Goal: Task Accomplishment & Management: Manage account settings

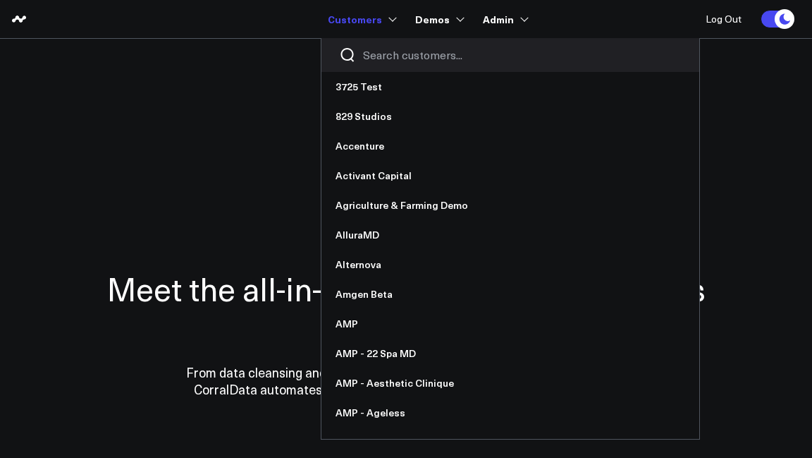
click at [383, 60] on input "Search customers input" at bounding box center [522, 55] width 319 height 16
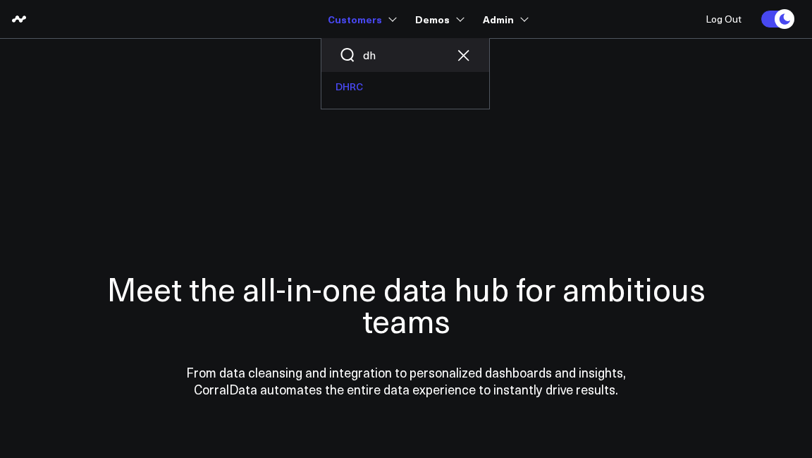
type input "dh"
click at [370, 83] on link "DHRC" at bounding box center [405, 87] width 168 height 30
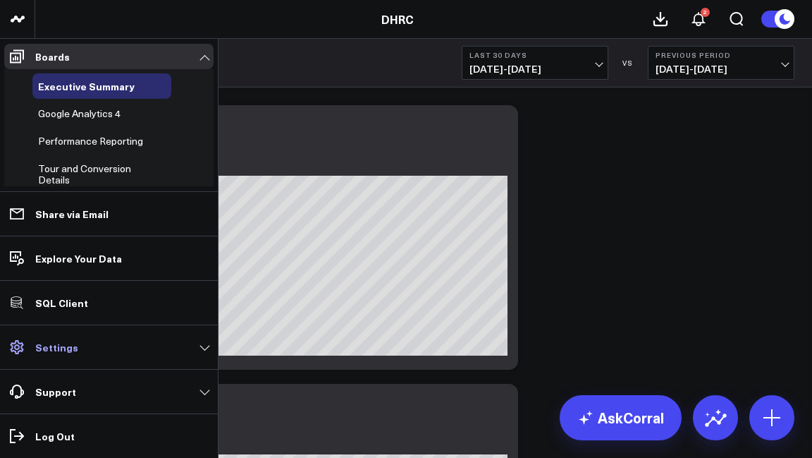
click at [61, 343] on p "Settings" at bounding box center [56, 346] width 43 height 11
click at [43, 343] on p "Settings" at bounding box center [56, 346] width 43 height 11
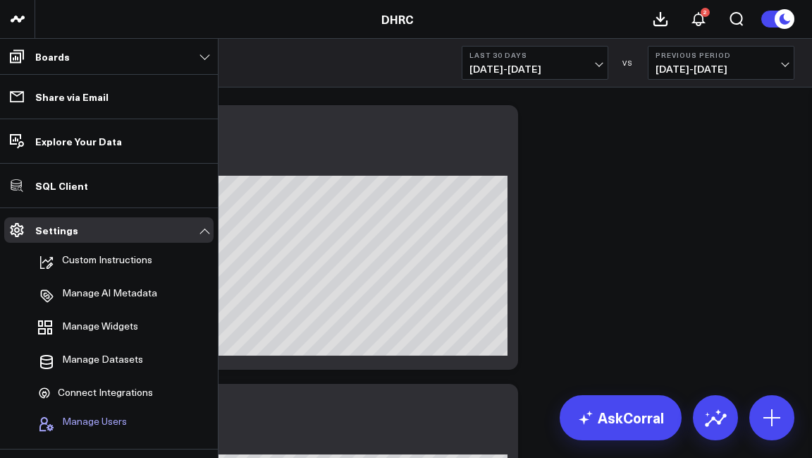
click at [83, 418] on span "Manage Users" at bounding box center [94, 423] width 65 height 17
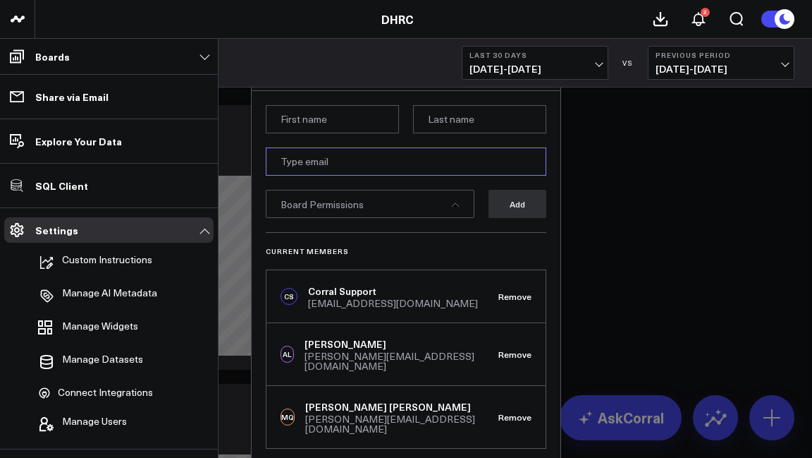
click at [343, 167] on input "email" at bounding box center [406, 161] width 281 height 28
paste input "Andrew <andrew@ignitionconsultants.com>"
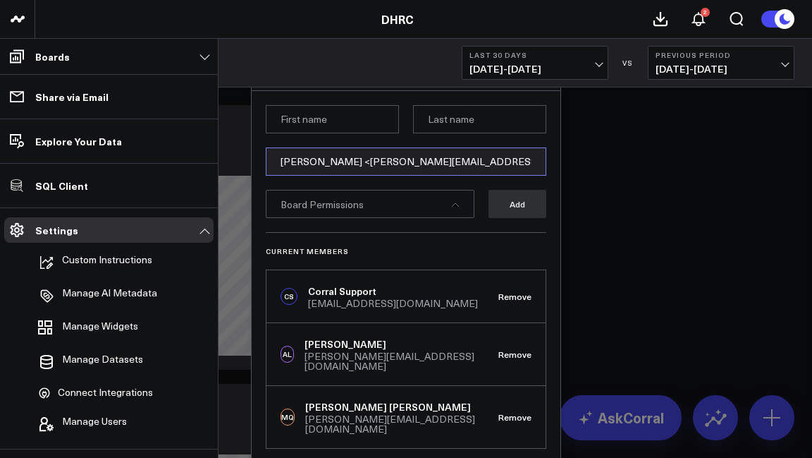
type input "Andrew <andrew@ignitionconsultants.com>"
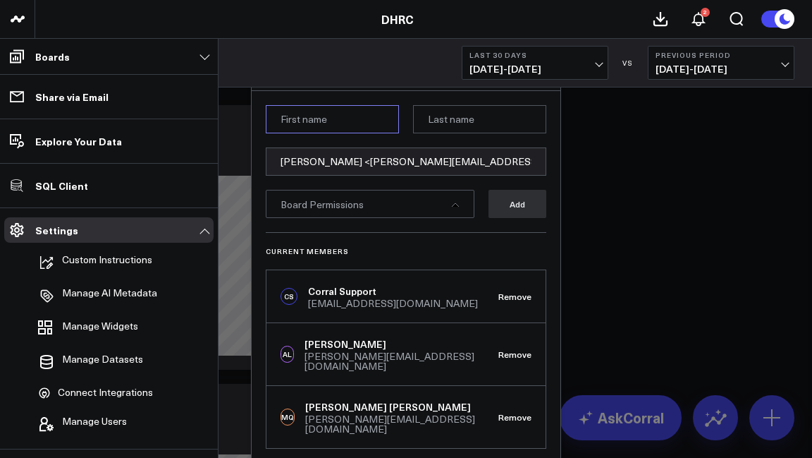
click at [324, 123] on input at bounding box center [332, 119] width 133 height 28
click at [298, 121] on input "Andew" at bounding box center [332, 119] width 133 height 28
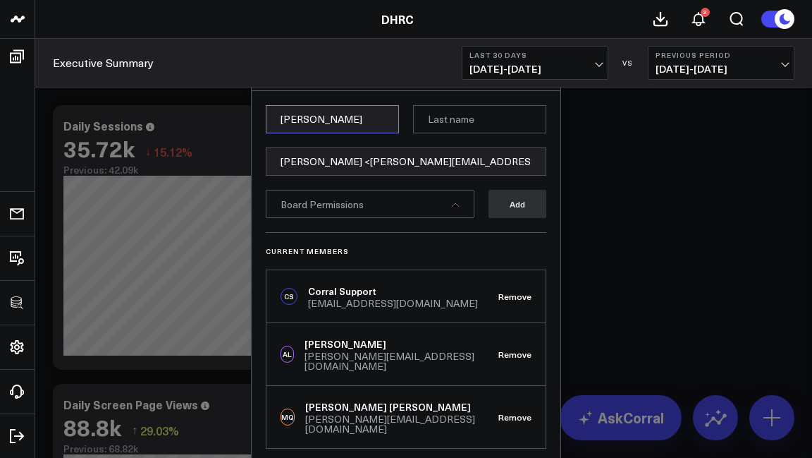
type input "Andrew"
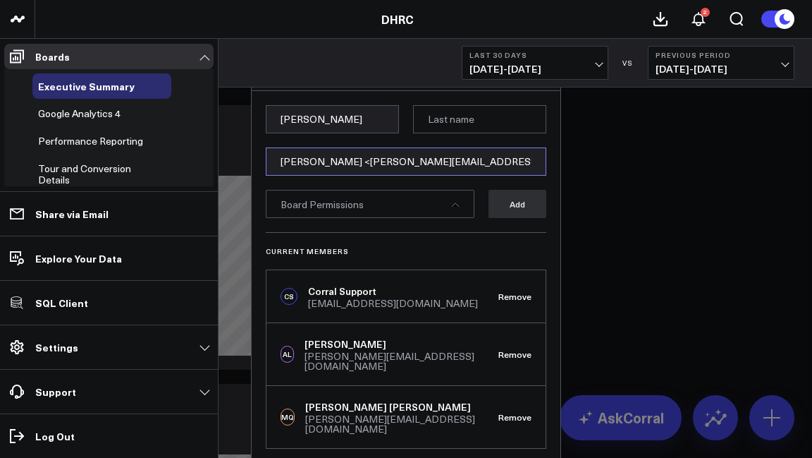
drag, startPoint x: 321, startPoint y: 163, endPoint x: 257, endPoint y: 165, distance: 64.9
click at [257, 165] on div "Andrew Andrew <andrew@ignitionconsultants.com> Board Permissions Add Current Me…" at bounding box center [406, 277] width 309 height 372
type input "[PERSON_NAME][EMAIL_ADDRESS][DOMAIN_NAME]"
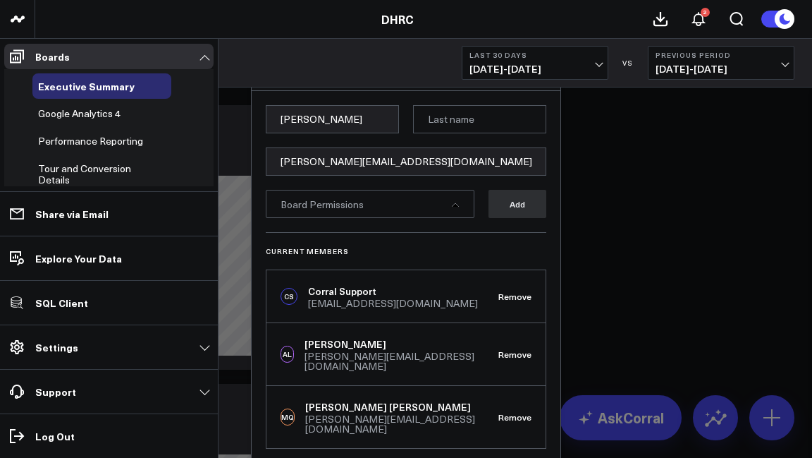
click at [402, 205] on div "Board Permissions" at bounding box center [370, 204] width 209 height 28
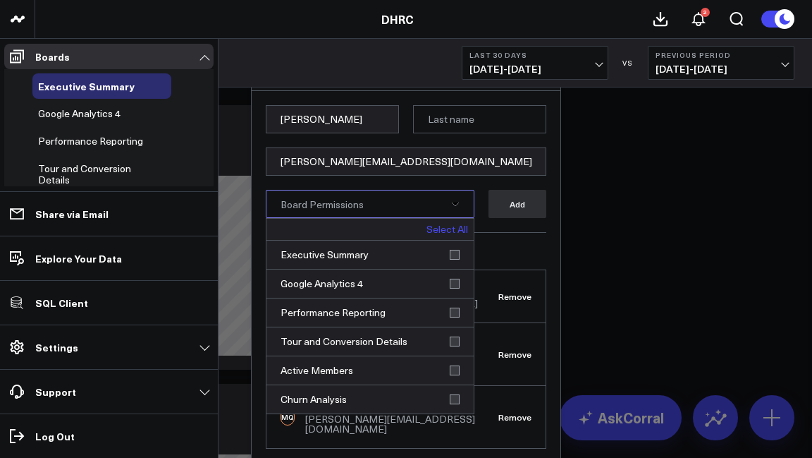
click at [443, 224] on link "Select All" at bounding box center [448, 229] width 42 height 10
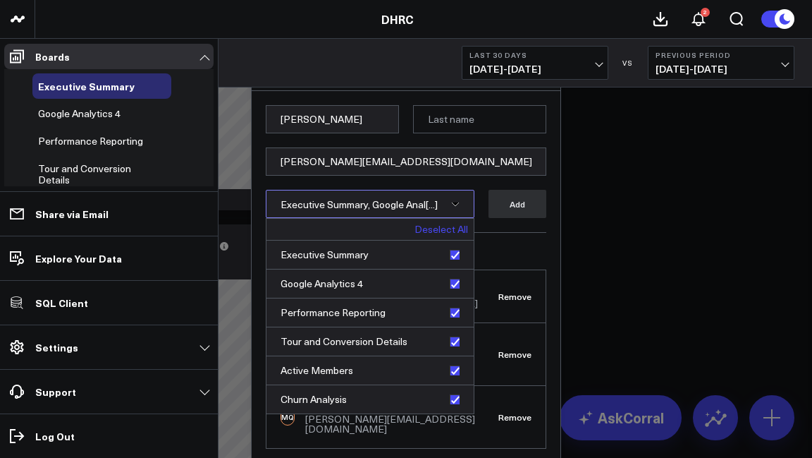
scroll to position [743, 0]
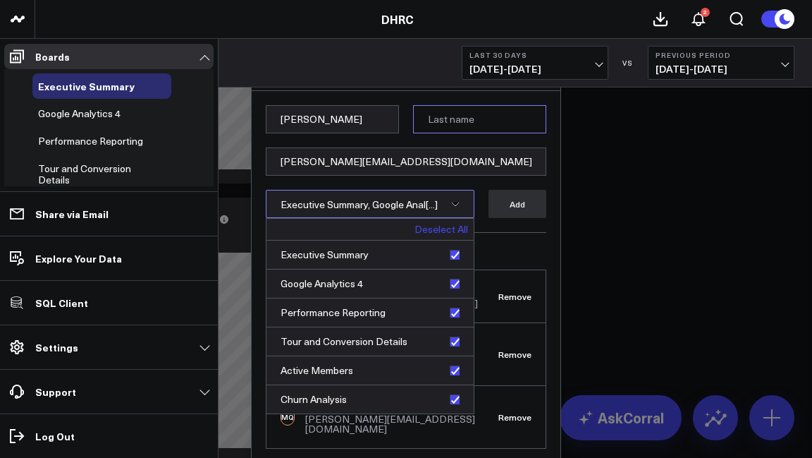
click at [442, 125] on input at bounding box center [479, 119] width 133 height 28
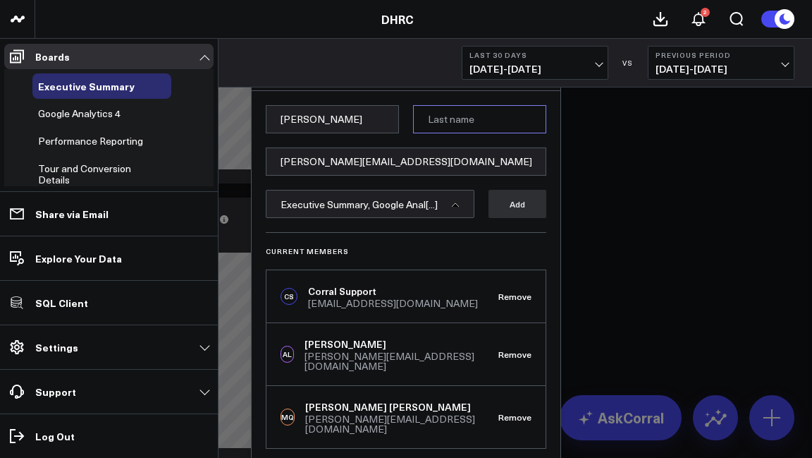
click at [474, 120] on input at bounding box center [479, 119] width 133 height 28
click at [513, 204] on button "Add" at bounding box center [518, 204] width 58 height 28
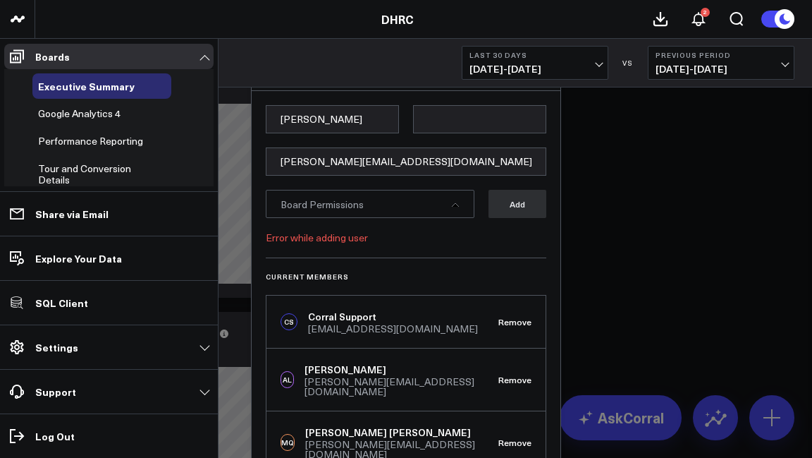
scroll to position [529, 0]
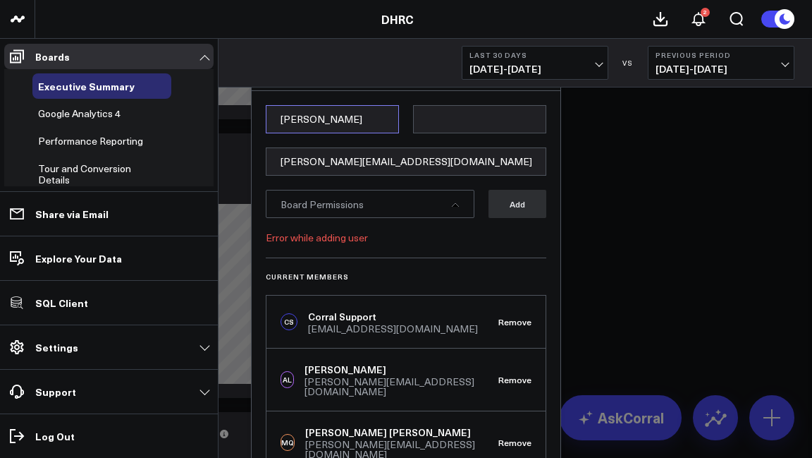
click at [331, 117] on input "Andrew" at bounding box center [332, 119] width 133 height 28
type input "Andrew"
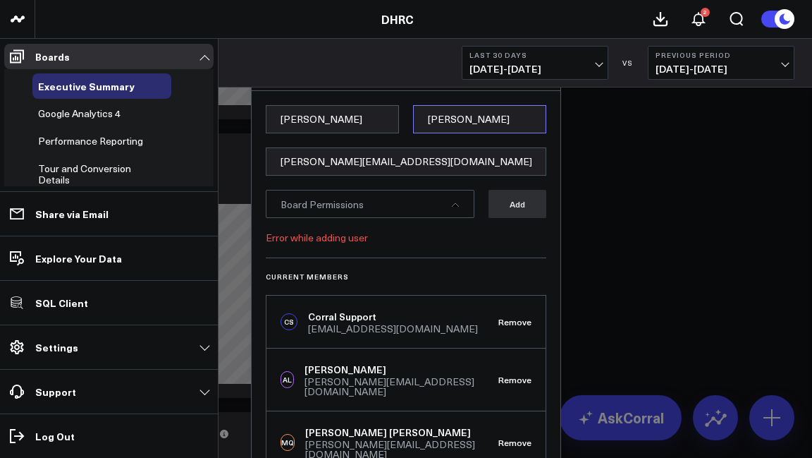
type input "Moss"
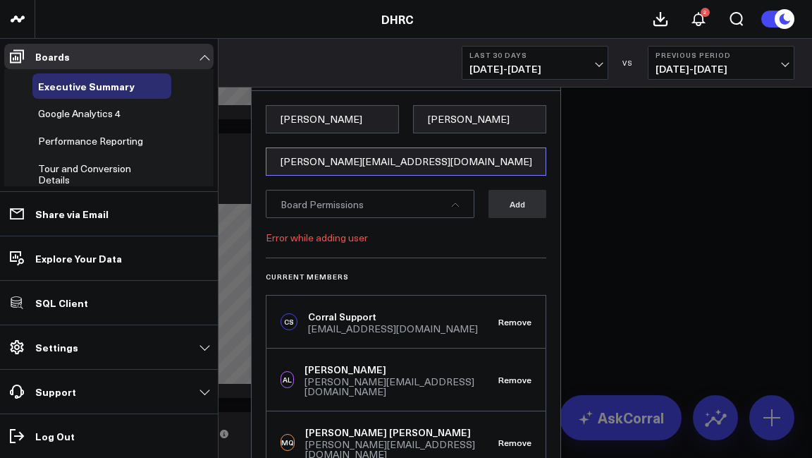
click at [416, 162] on input "[PERSON_NAME][EMAIL_ADDRESS][DOMAIN_NAME]" at bounding box center [406, 161] width 281 height 28
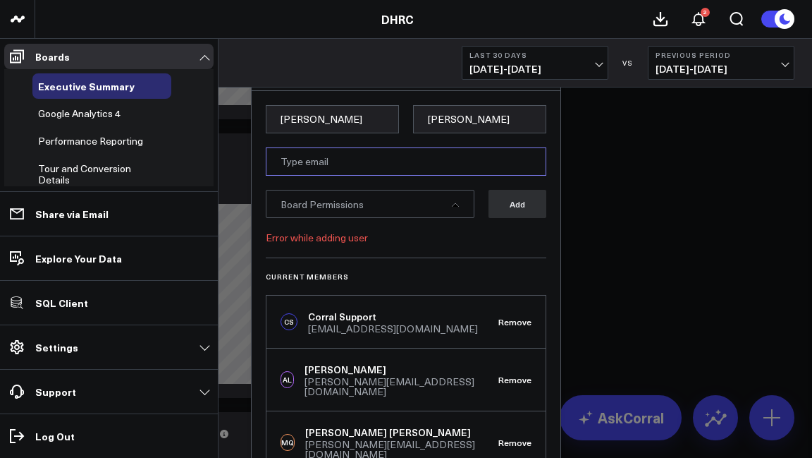
paste input "Andrew <andrew@ignitionconsultants.com>"
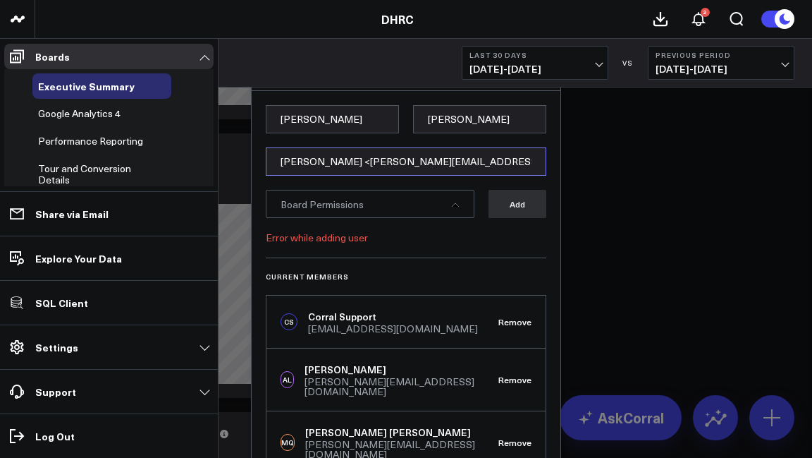
drag, startPoint x: 321, startPoint y: 161, endPoint x: 262, endPoint y: 155, distance: 59.6
click at [262, 156] on div "Andrew Moss Andrew <andrew@ignitionconsultants.com> Board Permissions Add Error…" at bounding box center [406, 289] width 309 height 397
type input "[PERSON_NAME][EMAIL_ADDRESS][DOMAIN_NAME]"
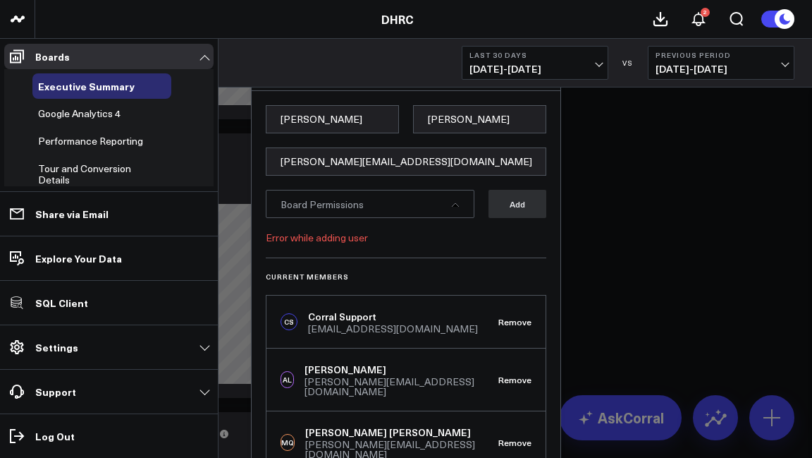
click at [365, 210] on div "Board Permissions" at bounding box center [370, 204] width 209 height 28
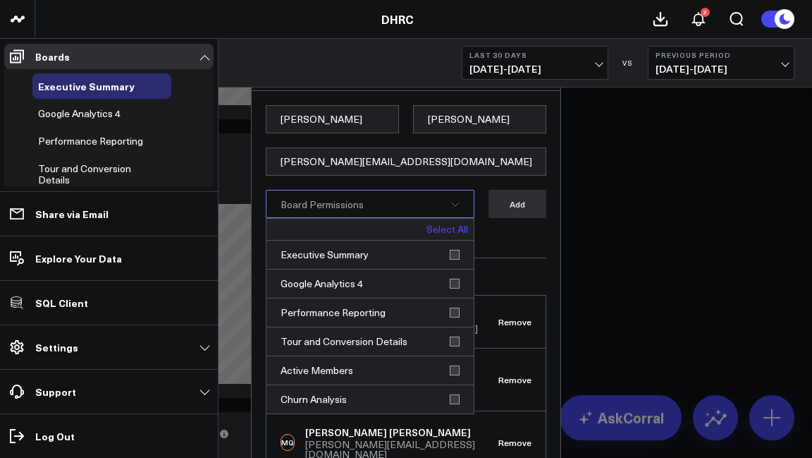
click at [452, 228] on link "Select All" at bounding box center [448, 229] width 42 height 10
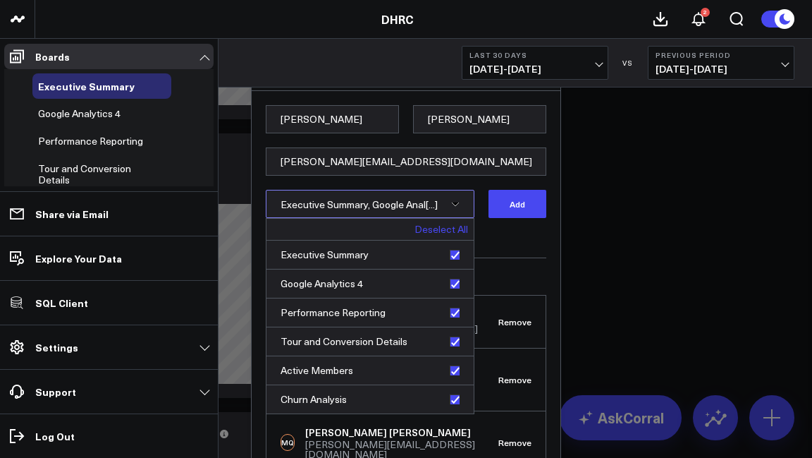
click at [527, 187] on form "Andrew Moss andrew@ignitionconsultants.com Executive Summary, Google Anal[...] …" at bounding box center [406, 181] width 281 height 152
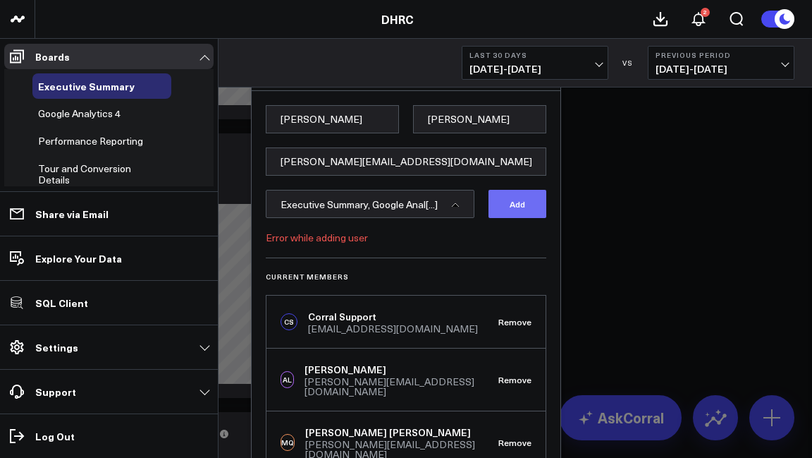
click at [527, 205] on button "Add" at bounding box center [518, 204] width 58 height 28
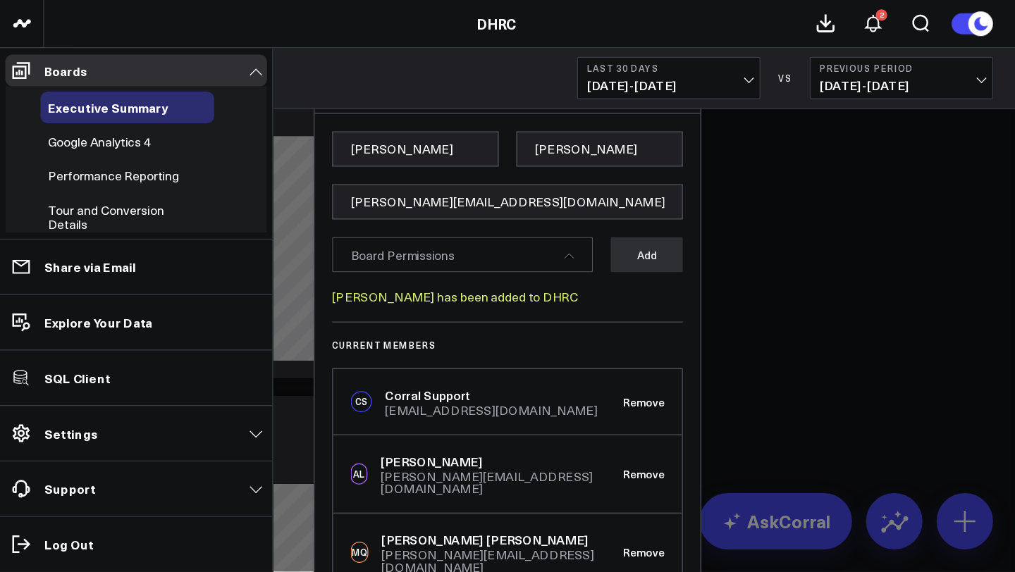
scroll to position [0, 0]
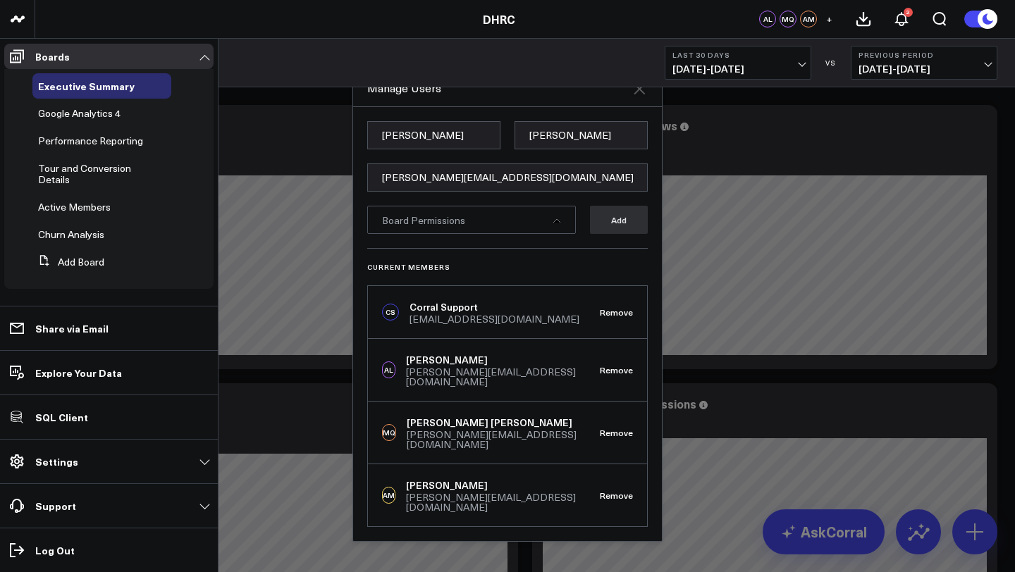
click at [639, 94] on icon at bounding box center [639, 88] width 11 height 11
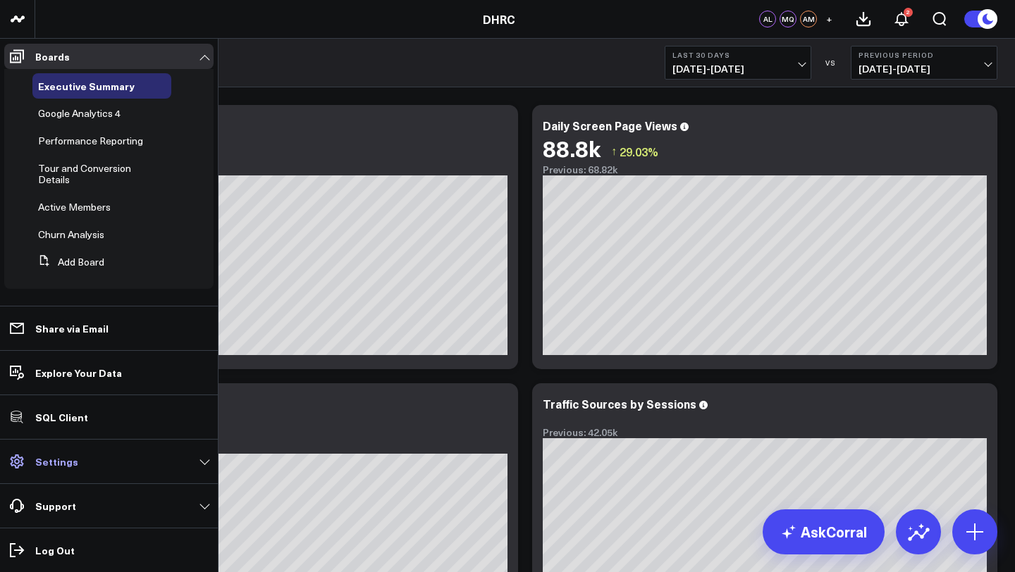
click at [64, 457] on p "Settings" at bounding box center [56, 461] width 43 height 11
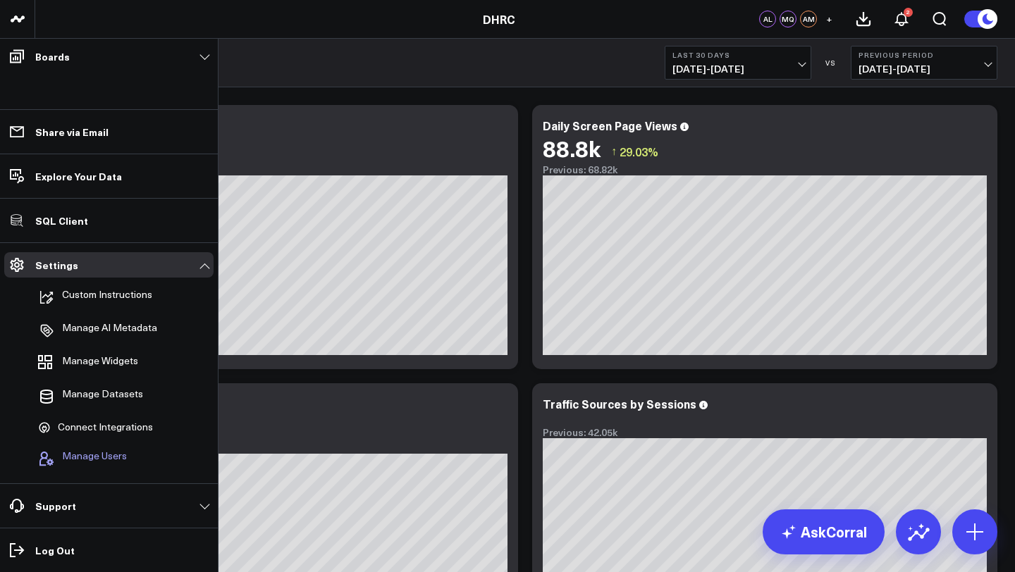
click at [92, 452] on span "Manage Users" at bounding box center [94, 458] width 65 height 17
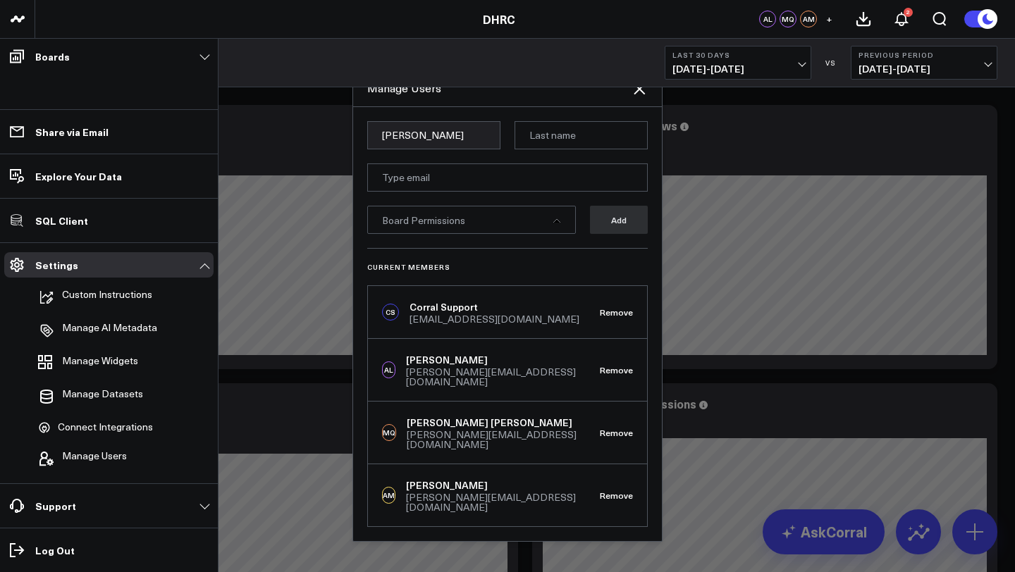
type input "Corey"
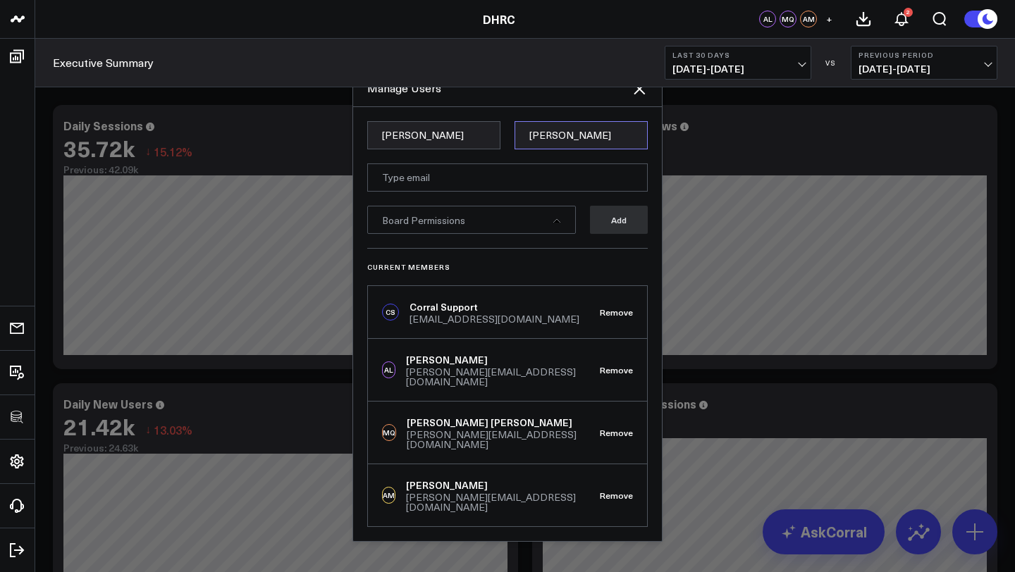
type input "Beale"
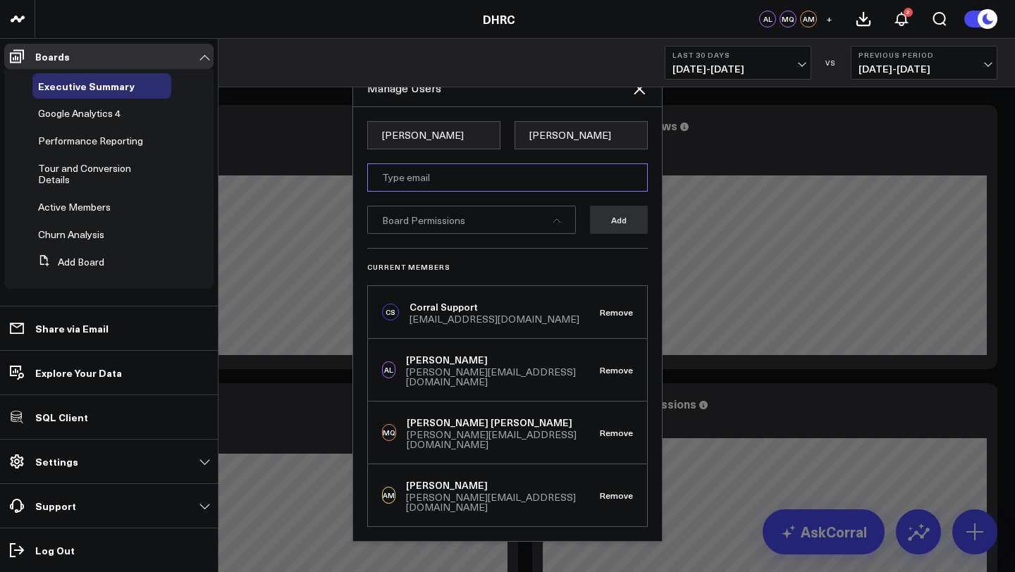
click at [454, 189] on input "email" at bounding box center [507, 178] width 281 height 28
type input "[PERSON_NAME][EMAIL_ADDRESS][DOMAIN_NAME]"
click at [478, 233] on div "Board Permissions" at bounding box center [471, 220] width 209 height 28
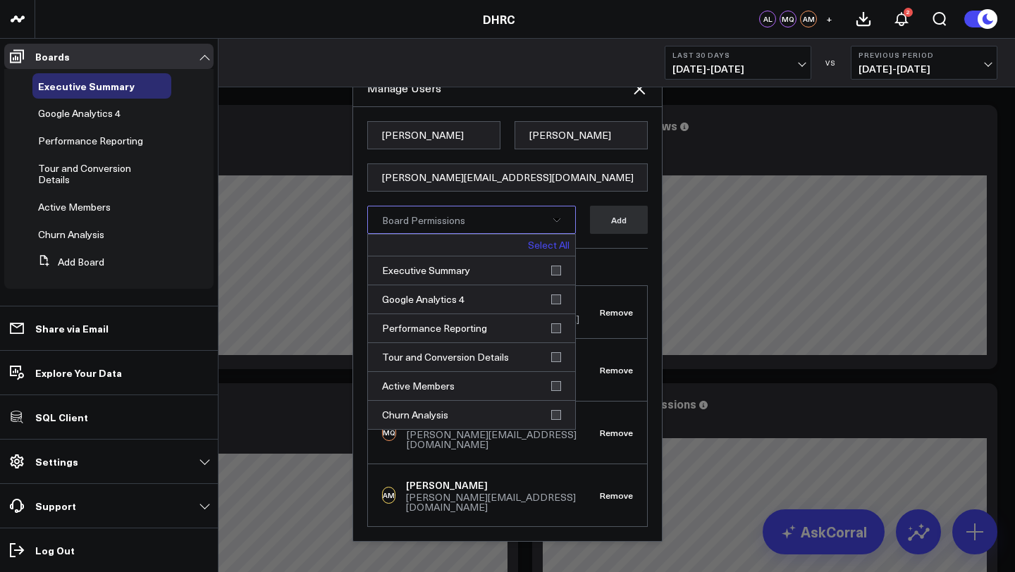
click at [557, 250] on link "Select All" at bounding box center [549, 245] width 42 height 10
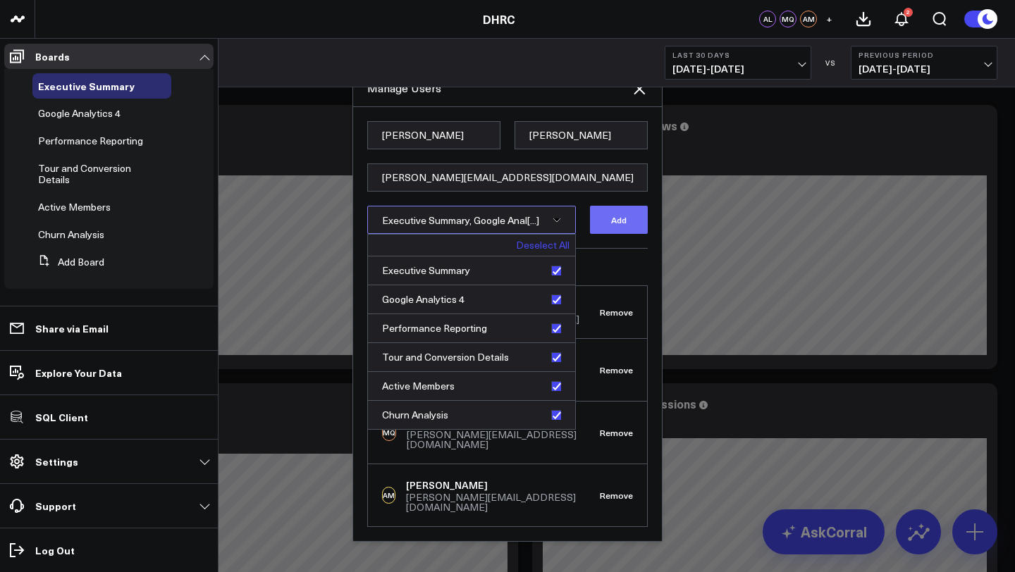
click at [615, 234] on button "Add" at bounding box center [619, 220] width 58 height 28
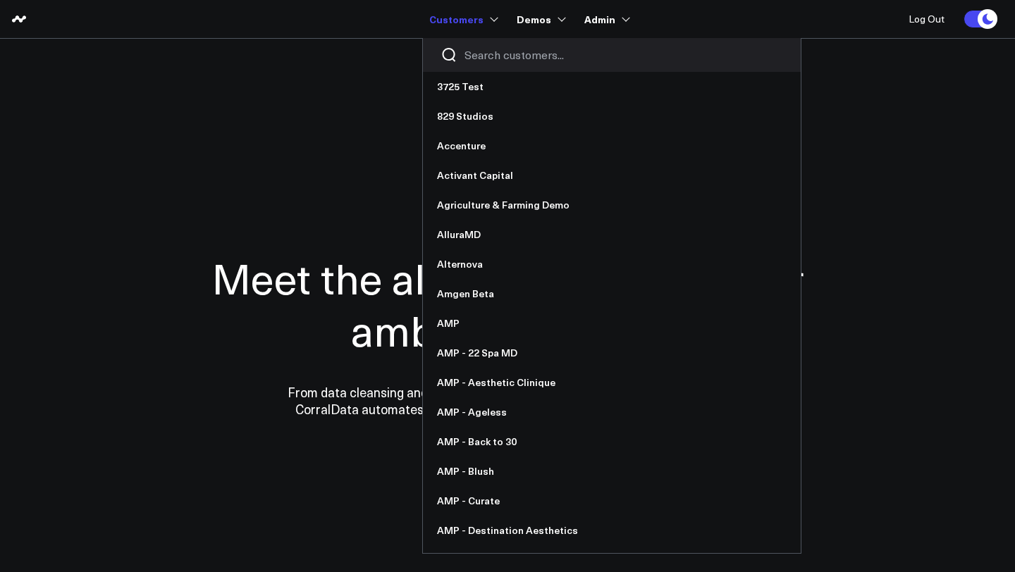
click at [491, 52] on input "Search customers input" at bounding box center [624, 55] width 319 height 16
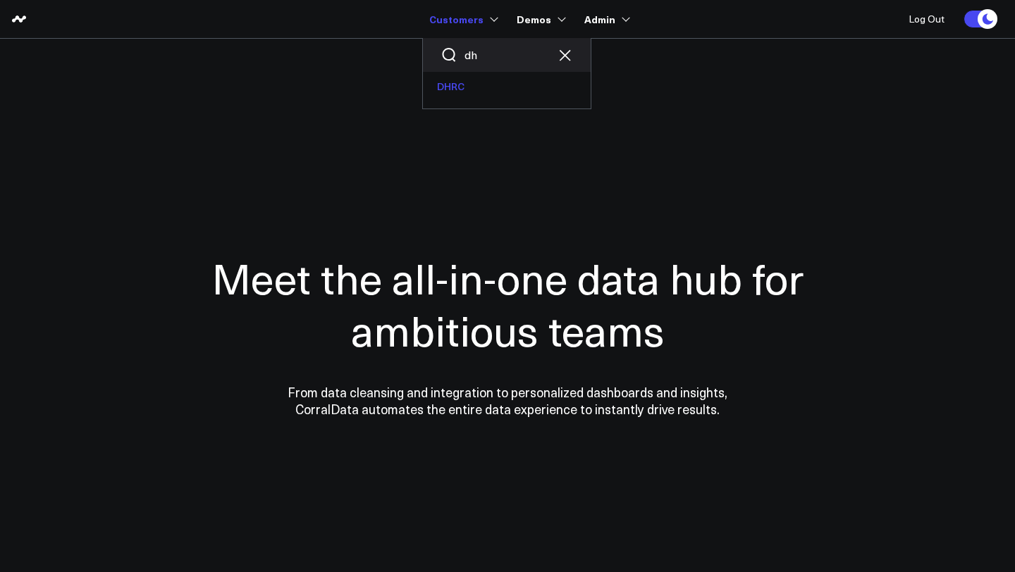
type input "dh"
click at [450, 87] on link "DHRC" at bounding box center [507, 87] width 168 height 30
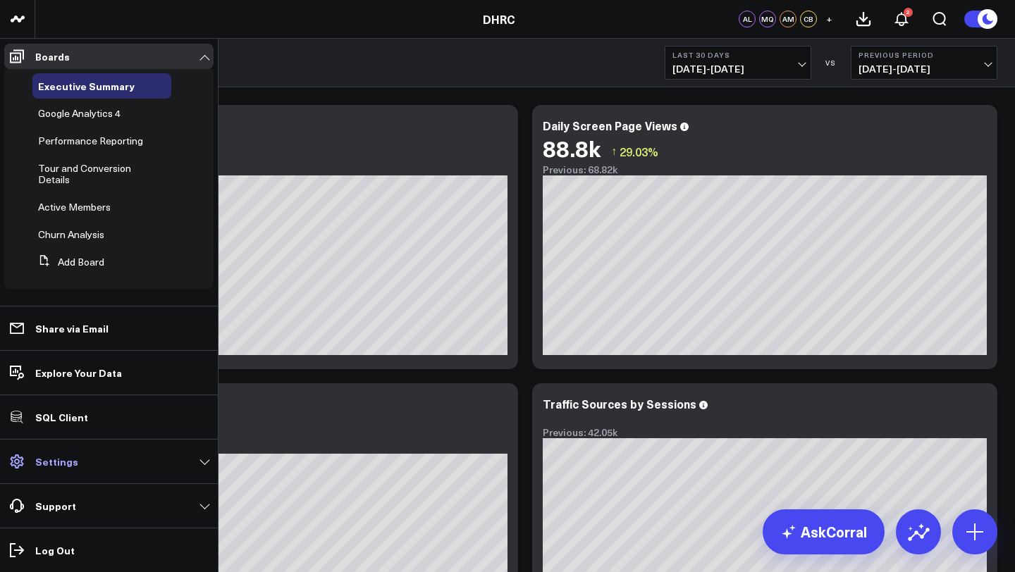
click at [63, 456] on p "Settings" at bounding box center [56, 461] width 43 height 11
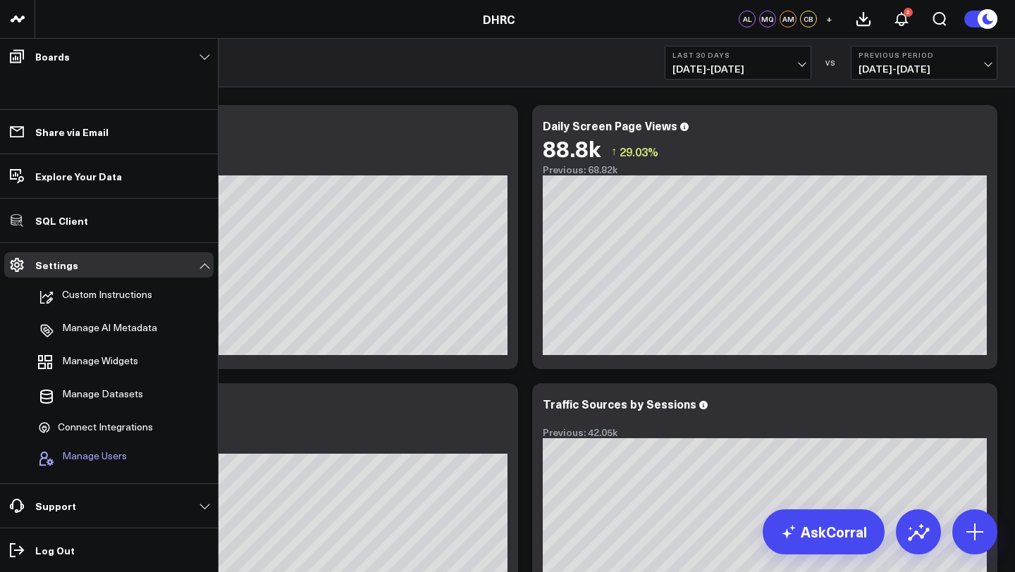
click at [95, 450] on span "Manage Users" at bounding box center [94, 458] width 65 height 17
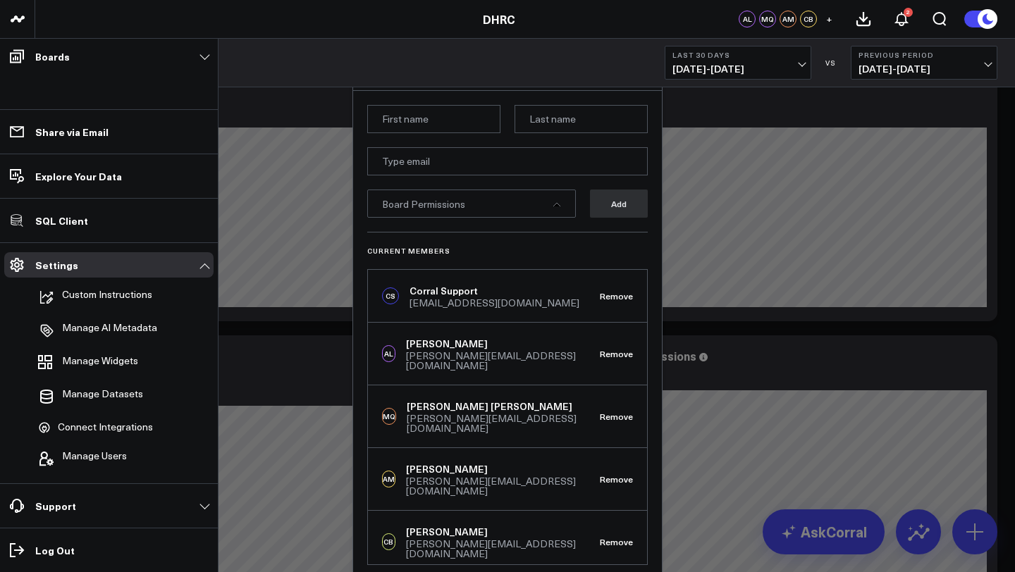
scroll to position [63, 0]
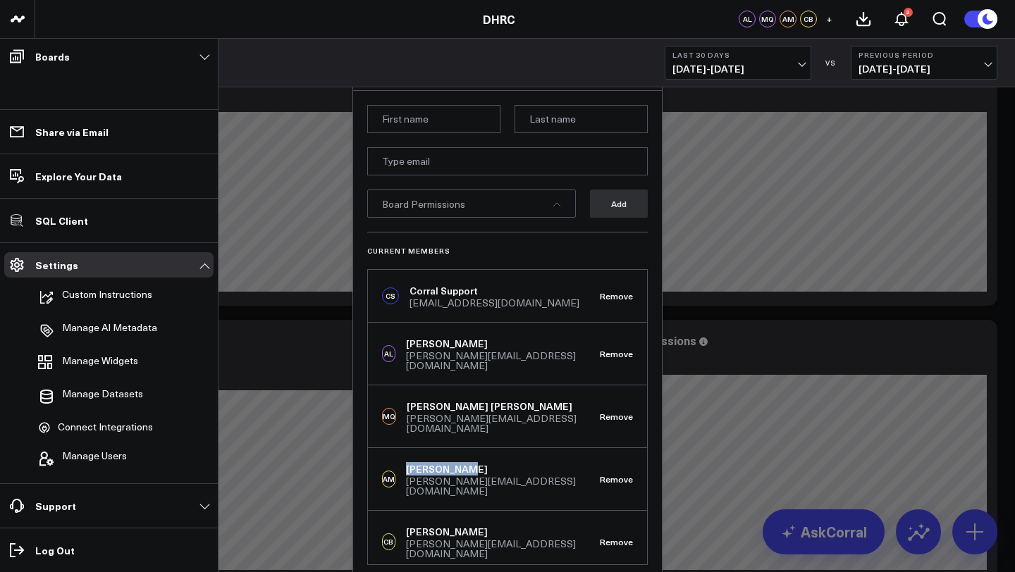
drag, startPoint x: 411, startPoint y: 453, endPoint x: 486, endPoint y: 452, distance: 75.4
click at [486, 462] on div "[PERSON_NAME]" at bounding box center [503, 469] width 194 height 14
copy div "[PERSON_NAME]"
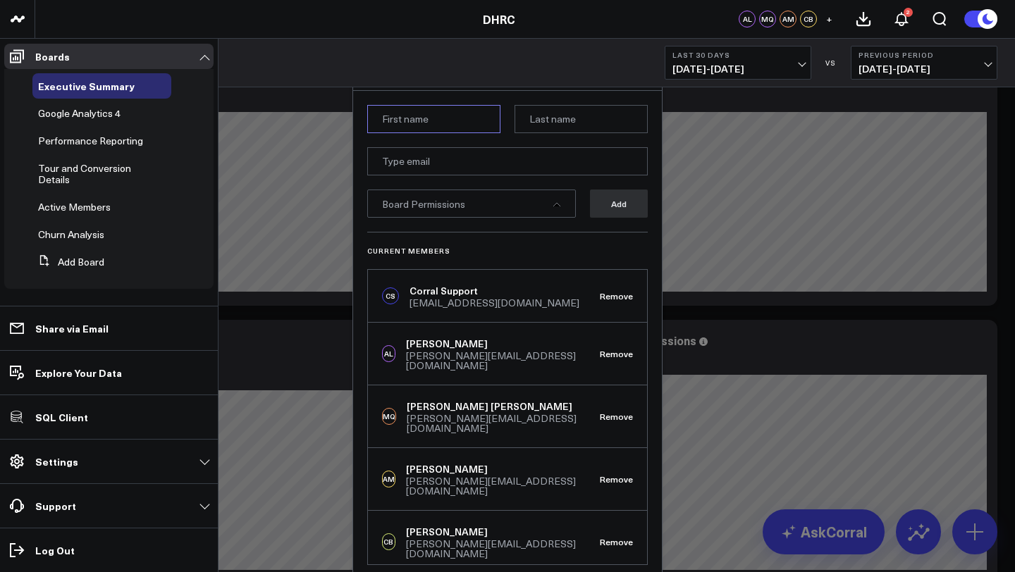
click at [427, 119] on input at bounding box center [433, 119] width 133 height 28
type input "[PERSON_NAME]"
type input "Krikliviy"
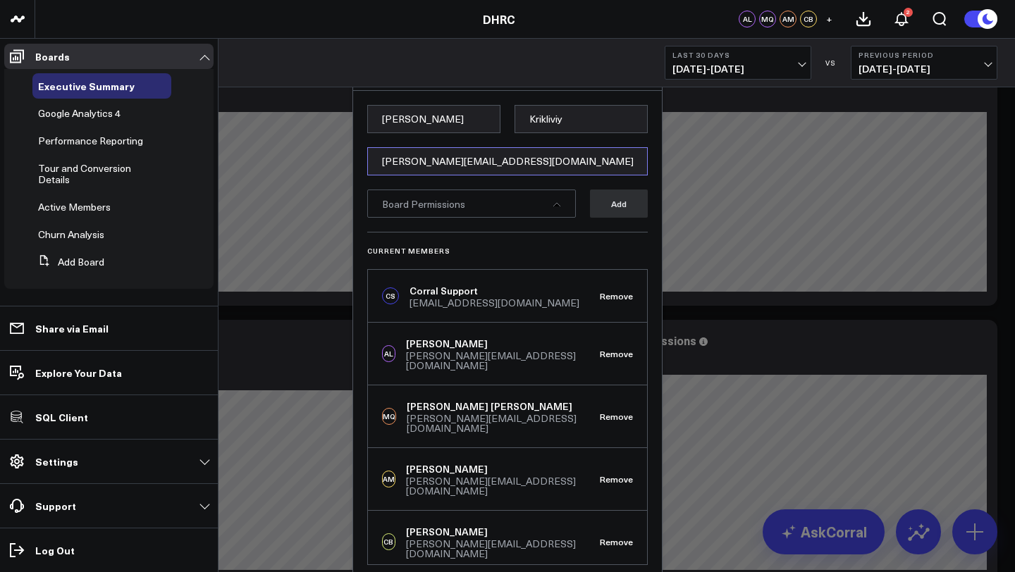
type input "[PERSON_NAME][EMAIL_ADDRESS][DOMAIN_NAME]"
click at [467, 214] on div "Board Permissions" at bounding box center [471, 204] width 209 height 28
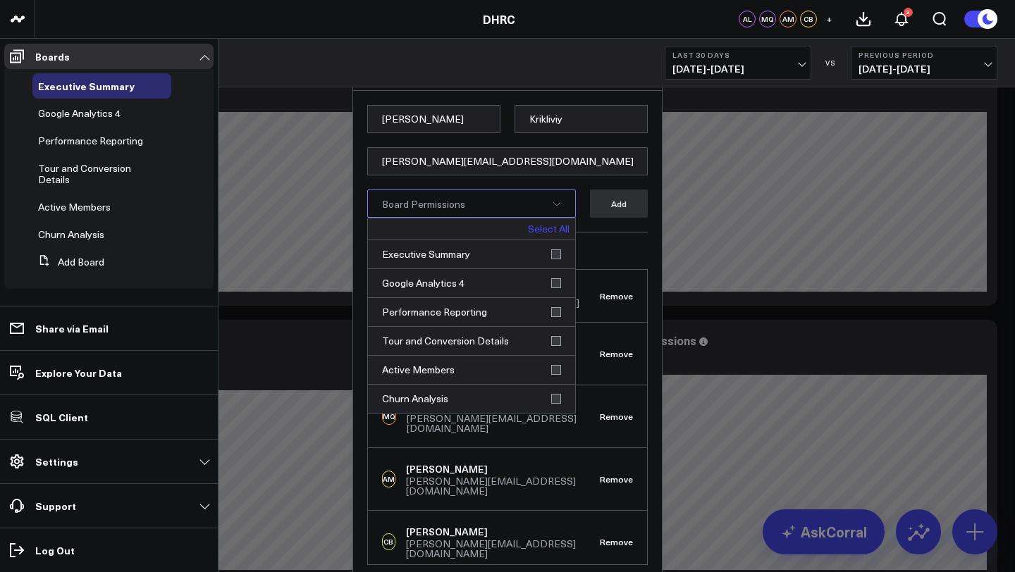
click at [559, 234] on link "Select All" at bounding box center [549, 229] width 42 height 10
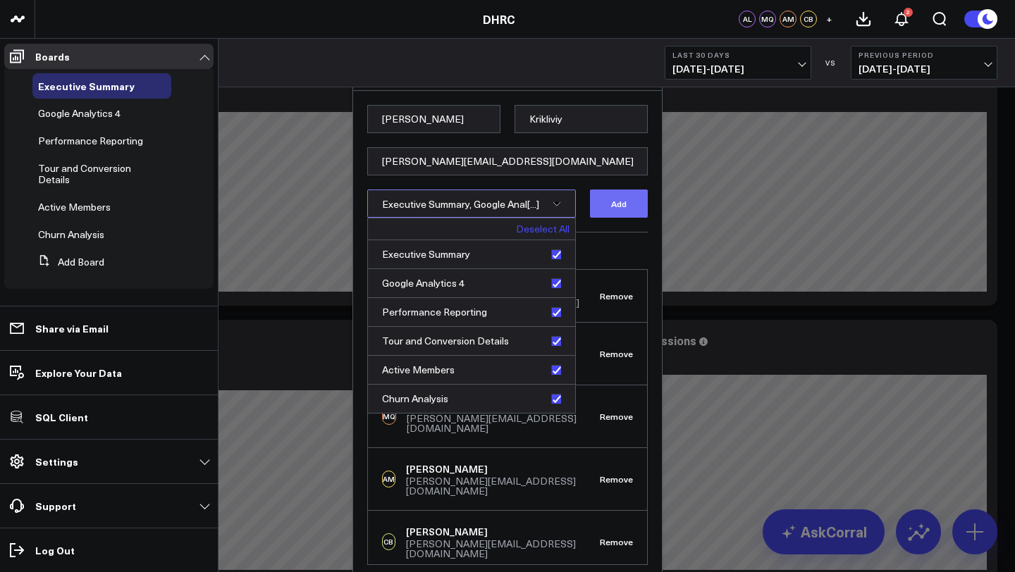
click at [611, 214] on button "Add" at bounding box center [619, 204] width 58 height 28
